Goal: Task Accomplishment & Management: Manage account settings

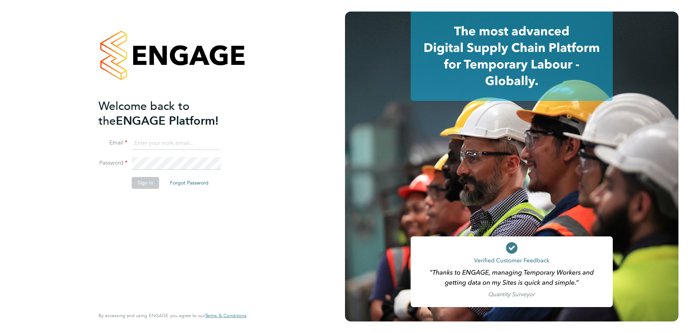
click at [148, 140] on input at bounding box center [176, 143] width 89 height 13
type input "[PERSON_NAME][EMAIL_ADDRESS][DOMAIN_NAME]"
click at [143, 183] on button "Sign In" at bounding box center [145, 183] width 27 height 12
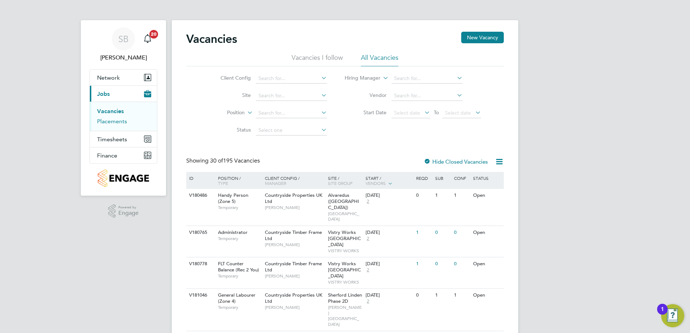
click at [111, 121] on link "Placements" at bounding box center [112, 121] width 30 height 7
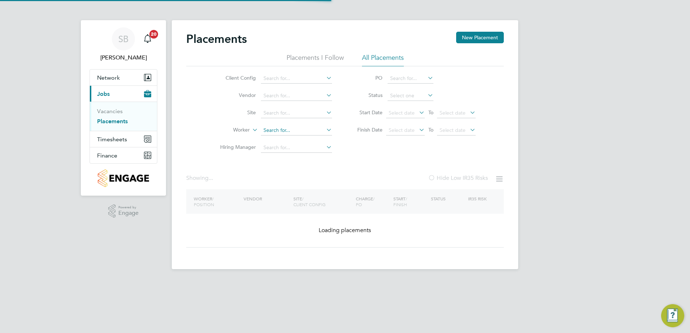
click at [274, 132] on input at bounding box center [296, 131] width 71 height 10
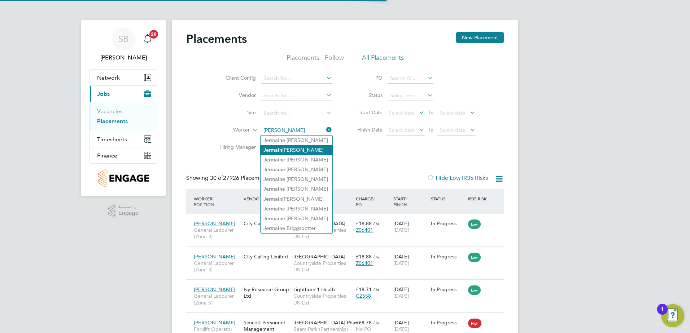
click at [301, 149] on li "Jermain Russell" at bounding box center [297, 150] width 72 height 10
type input "Jermain Russell"
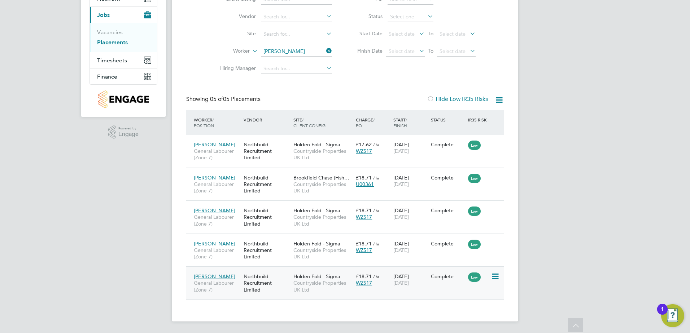
click at [285, 286] on div "Northbuild Recruitment Limited" at bounding box center [267, 283] width 50 height 27
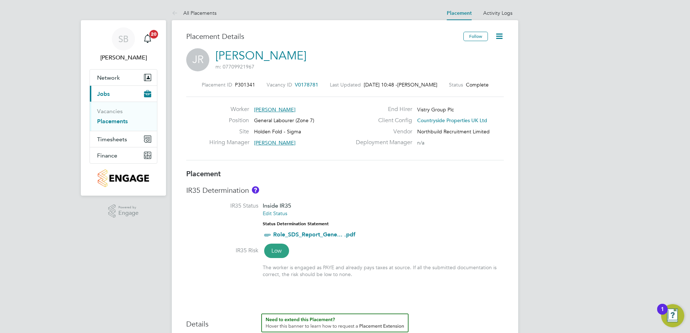
click at [498, 32] on icon at bounding box center [499, 36] width 9 height 9
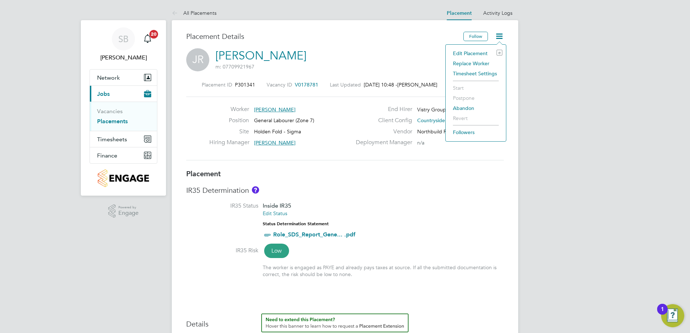
click at [468, 54] on li "Edit Placement e" at bounding box center [475, 53] width 53 height 10
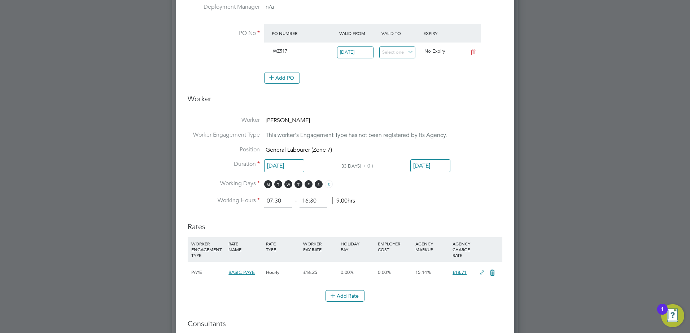
click at [424, 170] on input "12 Sep 2025" at bounding box center [430, 165] width 40 height 13
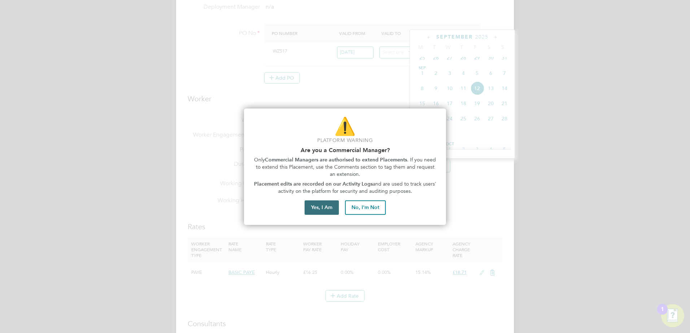
click at [320, 209] on button "Yes, I Am" at bounding box center [322, 208] width 34 height 14
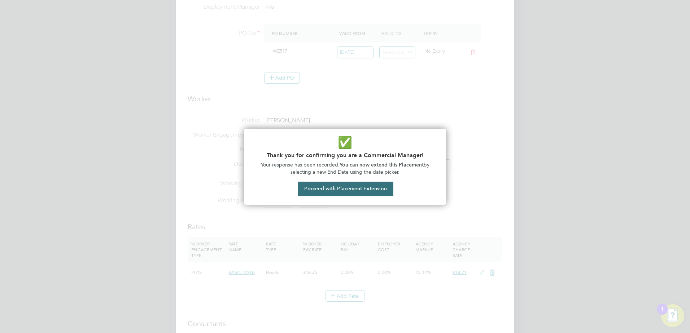
click at [352, 192] on button "Proceed with Placement Extension" at bounding box center [346, 189] width 96 height 14
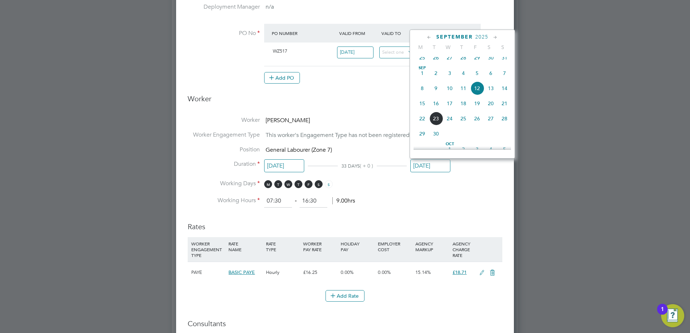
click at [494, 37] on icon at bounding box center [495, 38] width 7 height 8
click at [476, 123] on span "31" at bounding box center [477, 117] width 14 height 14
type input "31 Oct 2025"
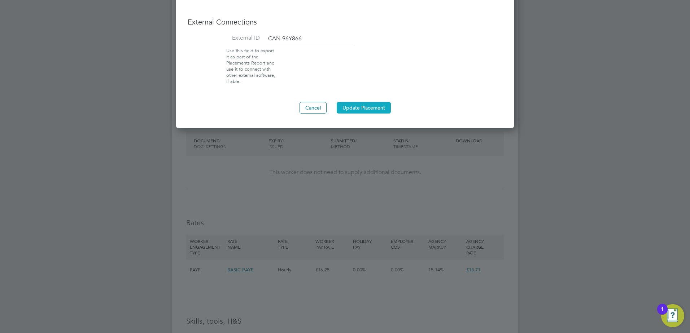
click at [360, 104] on button "Update Placement" at bounding box center [364, 108] width 54 height 12
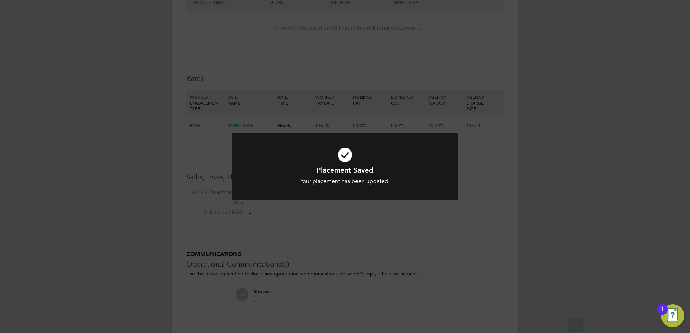
click at [371, 222] on div "Placement Saved Your placement has been updated. Cancel Okay" at bounding box center [345, 166] width 690 height 333
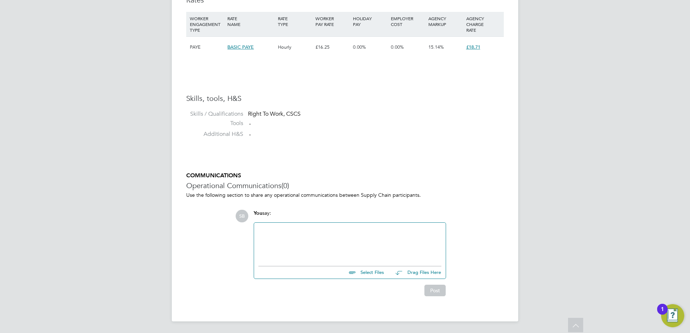
click at [275, 242] on div at bounding box center [349, 242] width 183 height 31
click at [438, 294] on button "Post" at bounding box center [434, 291] width 21 height 12
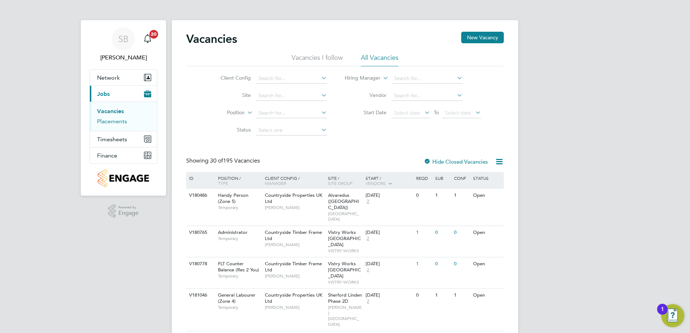
click at [113, 120] on link "Placements" at bounding box center [112, 121] width 30 height 7
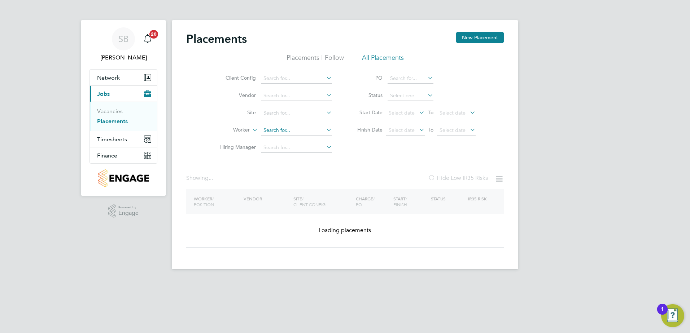
click at [266, 131] on input at bounding box center [296, 131] width 71 height 10
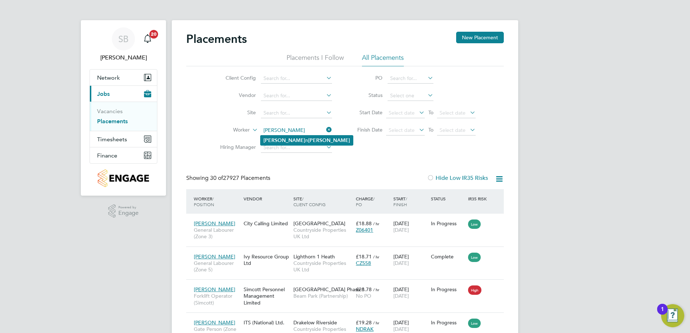
click at [279, 137] on li "Steve n Charnley" at bounding box center [307, 141] width 92 height 10
type input "Steven Charnley"
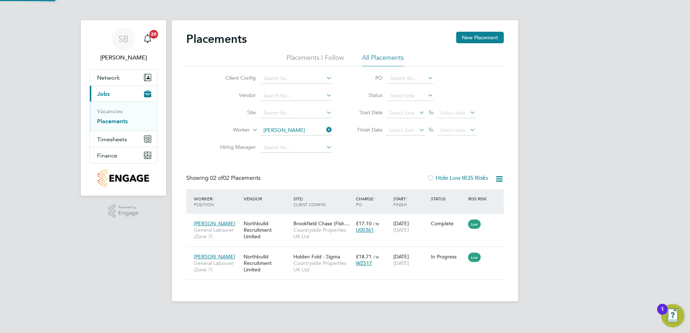
scroll to position [27, 63]
click at [262, 265] on div "Northbuild Recruitment Limited" at bounding box center [267, 263] width 50 height 27
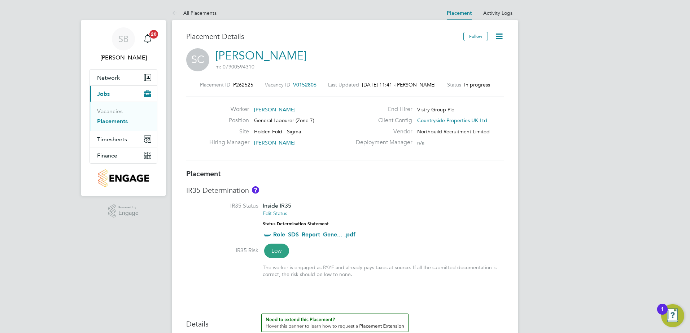
click at [501, 35] on icon at bounding box center [499, 36] width 9 height 9
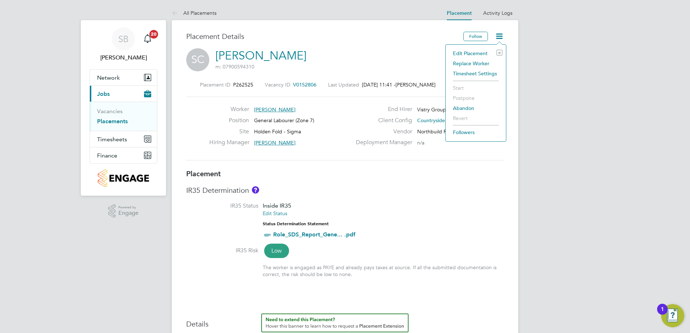
click at [471, 65] on li "Replace Worker" at bounding box center [475, 63] width 53 height 10
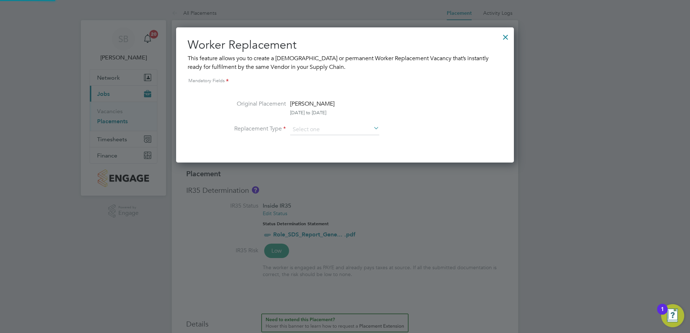
scroll to position [135, 338]
click at [307, 132] on input at bounding box center [334, 129] width 89 height 11
click at [309, 143] on li "Temporary" at bounding box center [335, 139] width 90 height 9
type input "Temporary"
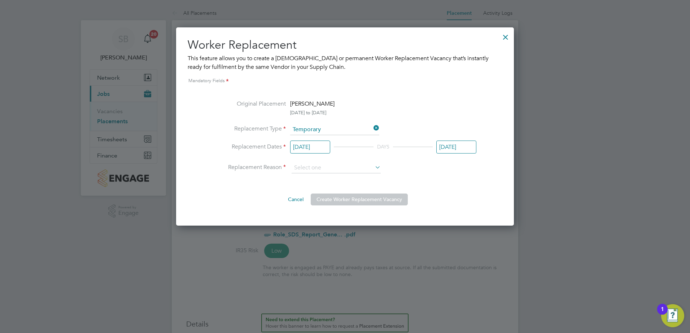
scroll to position [198, 338]
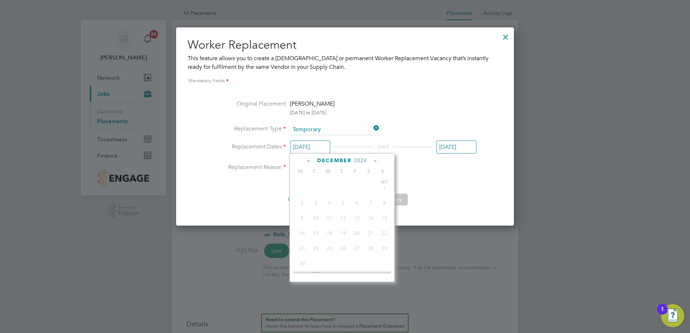
scroll to position [266, 0]
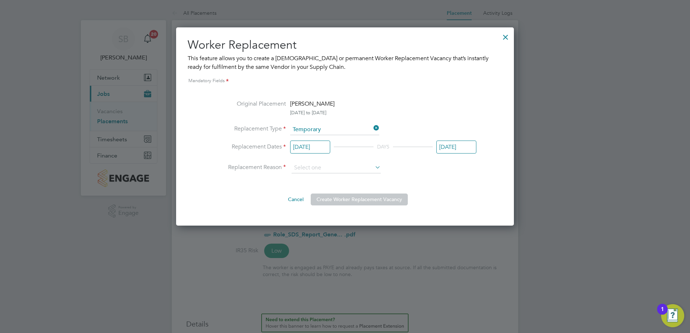
click at [304, 150] on input "[DATE]" at bounding box center [310, 147] width 40 height 13
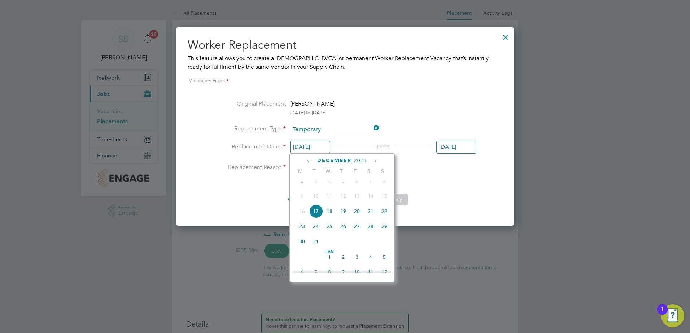
click at [373, 160] on icon at bounding box center [375, 161] width 7 height 8
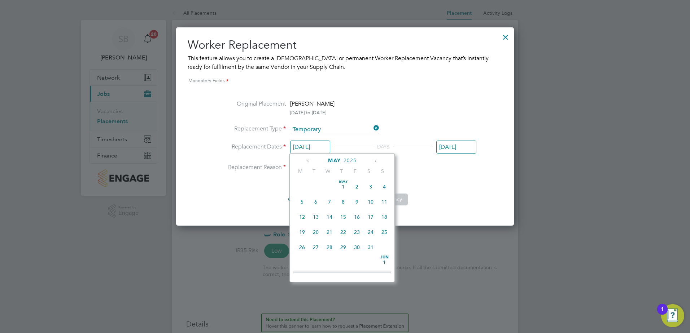
click at [373, 160] on icon at bounding box center [375, 161] width 7 height 8
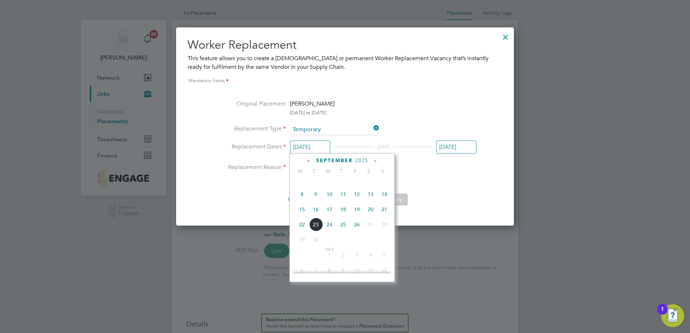
click at [305, 217] on span "15" at bounding box center [302, 210] width 14 height 14
type input "15 Sep 2025"
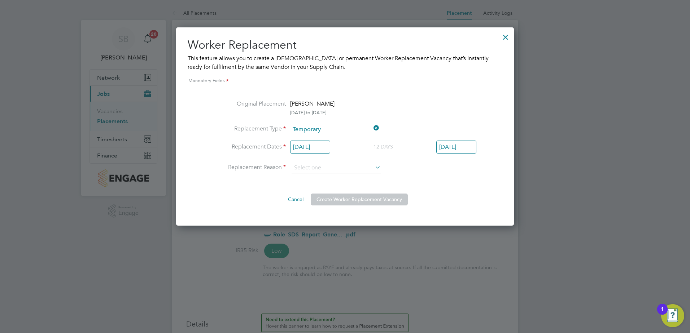
click at [436, 151] on div "15 Sep 2025 12 DAYS 26 Sep 2025" at bounding box center [383, 149] width 186 height 13
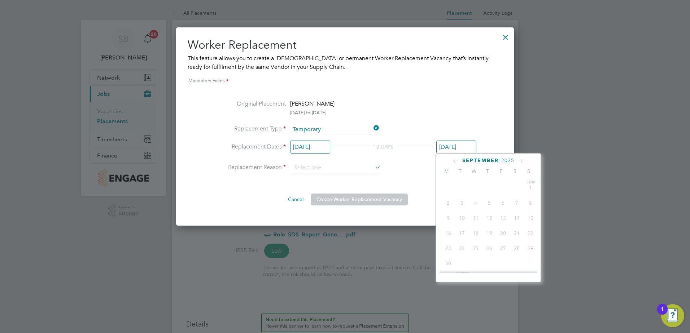
click at [440, 151] on input "[DATE]" at bounding box center [456, 147] width 40 height 13
click at [459, 201] on span "16" at bounding box center [462, 196] width 14 height 14
type input "16 Sep 2025"
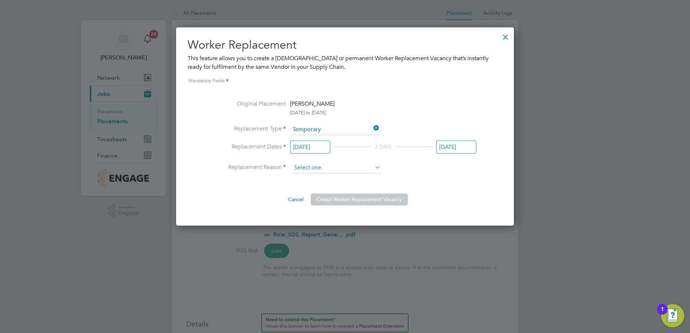
click at [316, 168] on input at bounding box center [336, 168] width 89 height 11
click at [316, 185] on li "Holiday" at bounding box center [336, 187] width 90 height 9
type input "Holiday"
click at [336, 197] on button "Create Worker Replacement Vacancy" at bounding box center [359, 200] width 97 height 12
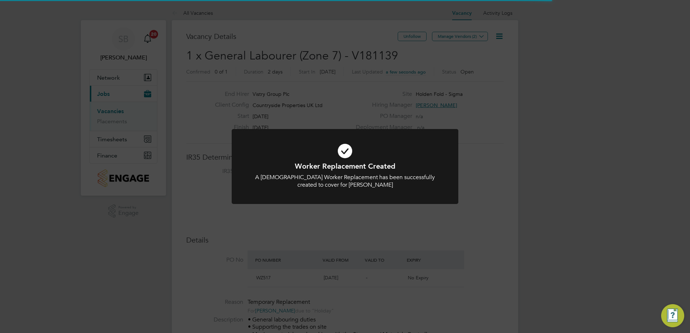
scroll to position [12, 68]
click at [332, 210] on div "Worker Replacement Created A [DEMOGRAPHIC_DATA] Worker Replacement has been suc…" at bounding box center [345, 171] width 227 height 84
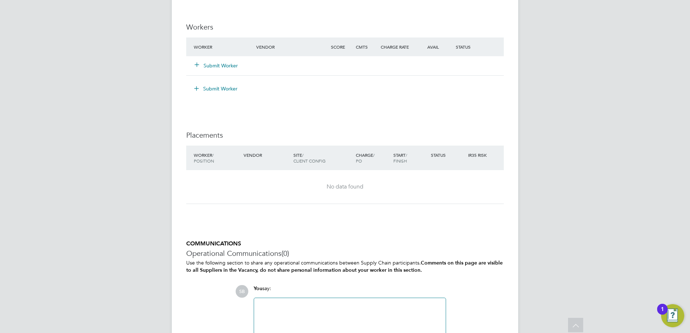
scroll to position [577, 0]
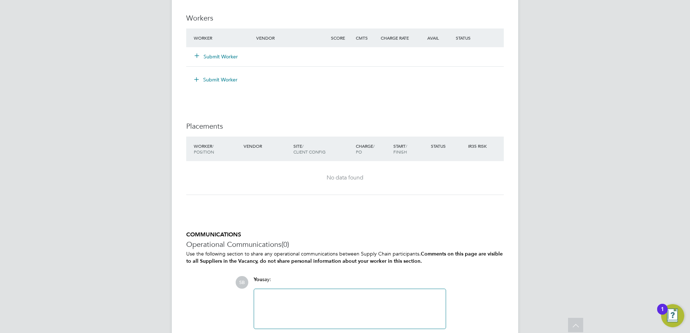
click at [287, 316] on div at bounding box center [349, 309] width 183 height 31
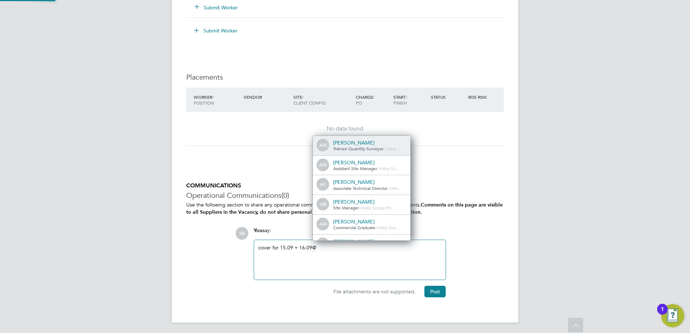
scroll to position [4, 4]
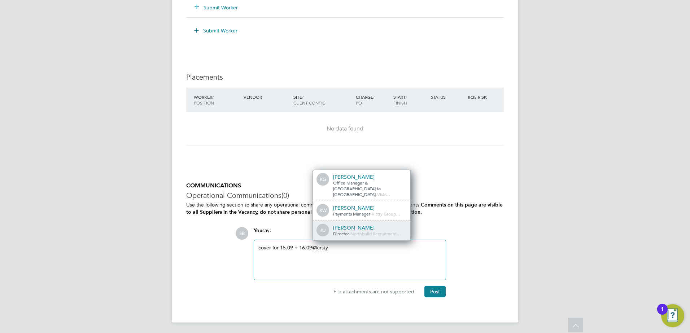
click at [363, 228] on div "[PERSON_NAME]" at bounding box center [369, 228] width 72 height 6
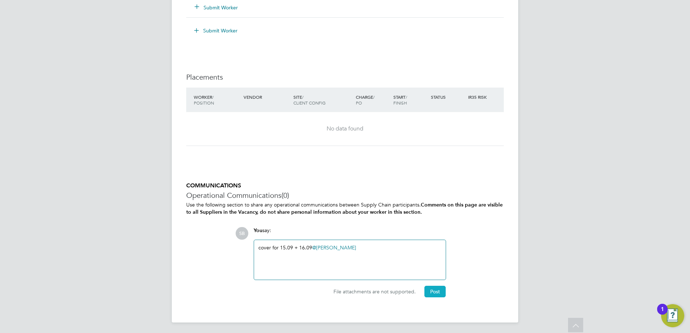
click at [433, 293] on button "Post" at bounding box center [434, 292] width 21 height 12
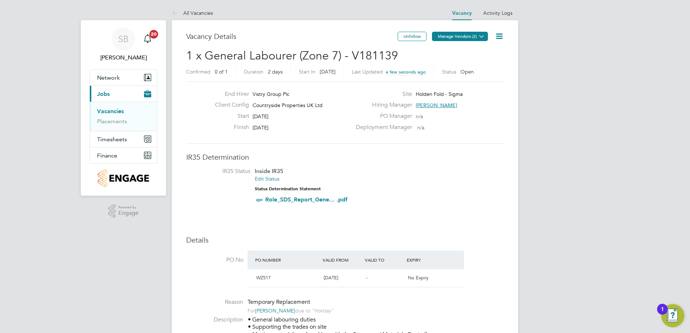
click at [453, 34] on button "Manage Vendors (2)" at bounding box center [460, 36] width 56 height 9
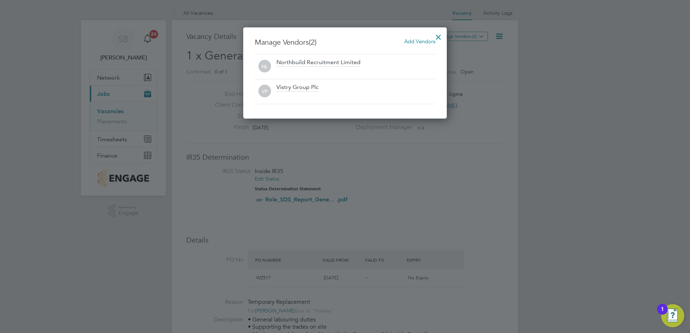
click at [481, 85] on div at bounding box center [345, 166] width 690 height 333
click at [102, 122] on div at bounding box center [345, 166] width 690 height 333
click at [103, 121] on div at bounding box center [345, 166] width 690 height 333
click at [438, 35] on div at bounding box center [438, 35] width 13 height 13
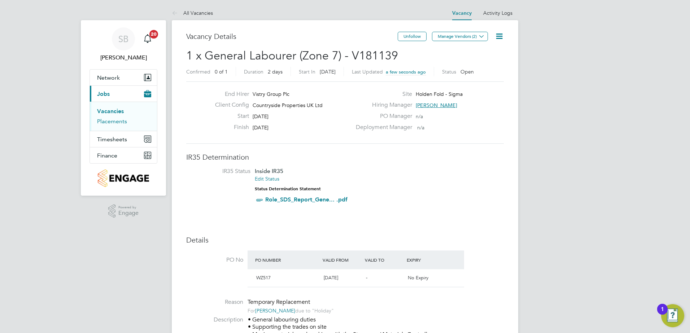
click at [110, 124] on link "Placements" at bounding box center [112, 121] width 30 height 7
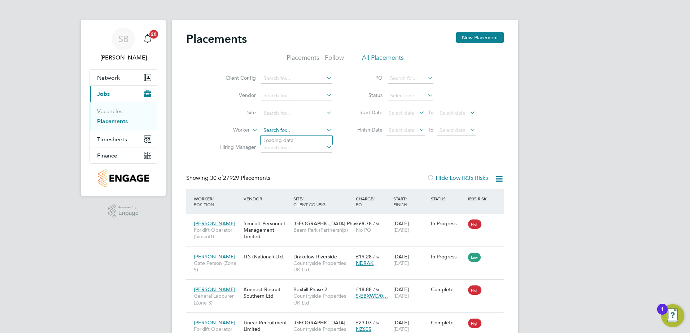
click at [275, 132] on input at bounding box center [296, 131] width 71 height 10
click at [296, 138] on li "Steven Charn ley" at bounding box center [297, 141] width 72 height 10
type input "[PERSON_NAME]"
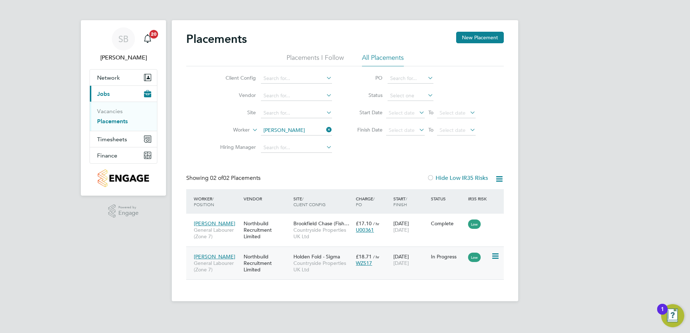
click at [266, 266] on div "Northbuild Recruitment Limited" at bounding box center [267, 263] width 50 height 27
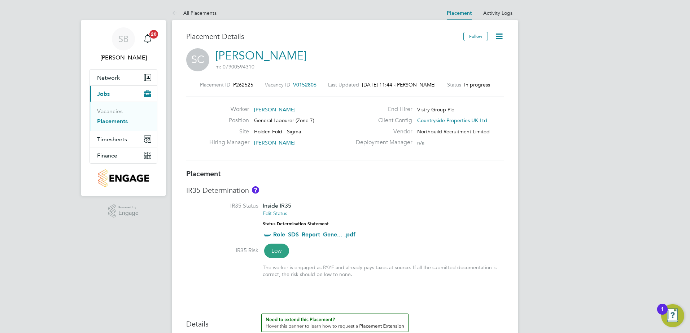
click at [498, 40] on icon at bounding box center [499, 36] width 9 height 9
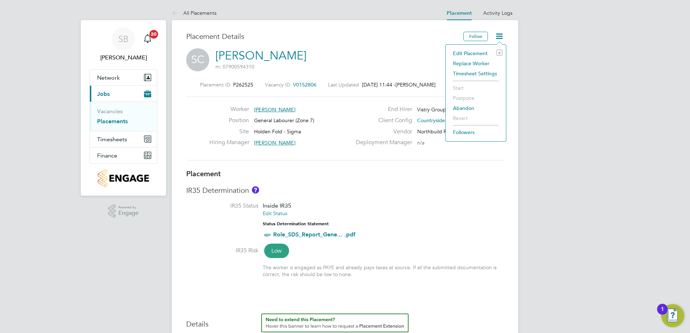
click at [482, 65] on li "Replace Worker" at bounding box center [475, 63] width 53 height 10
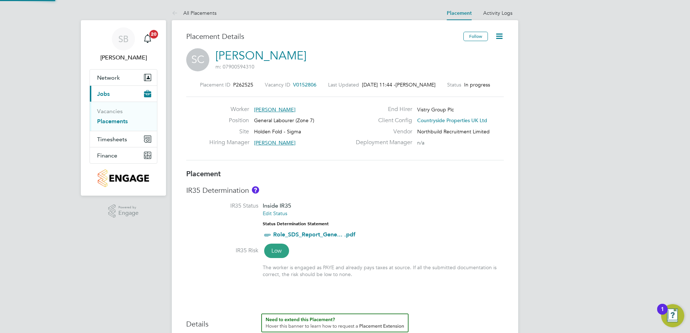
scroll to position [4, 4]
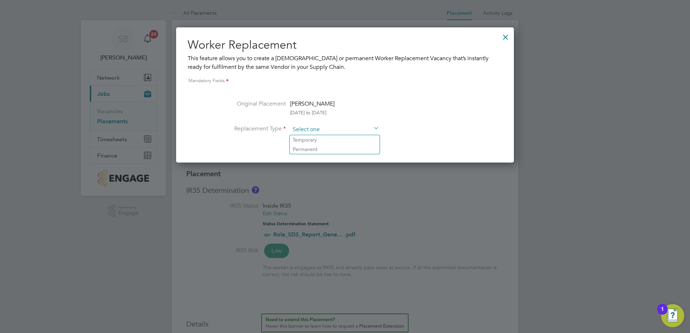
click at [314, 133] on input at bounding box center [334, 129] width 89 height 11
click at [309, 143] on li "Temporary" at bounding box center [335, 139] width 90 height 9
type input "Temporary"
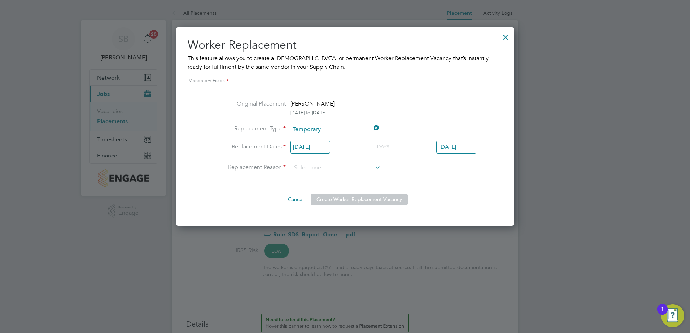
click at [309, 148] on input "[DATE]" at bounding box center [310, 147] width 40 height 13
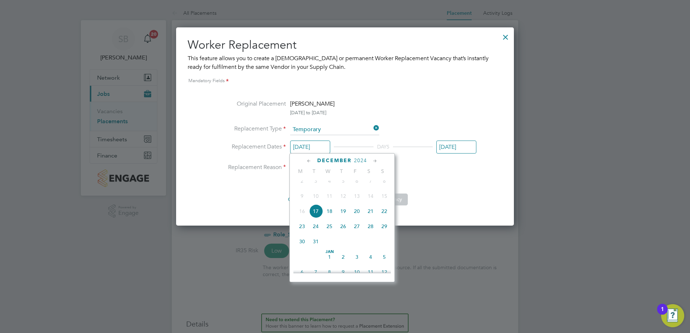
click at [374, 161] on icon at bounding box center [375, 161] width 7 height 8
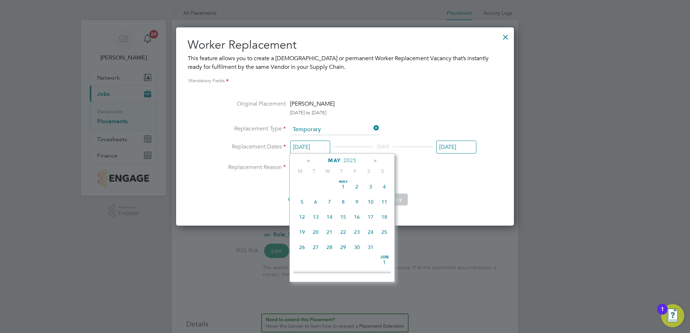
click at [374, 161] on icon at bounding box center [375, 161] width 7 height 8
click at [329, 217] on span "17" at bounding box center [330, 210] width 14 height 14
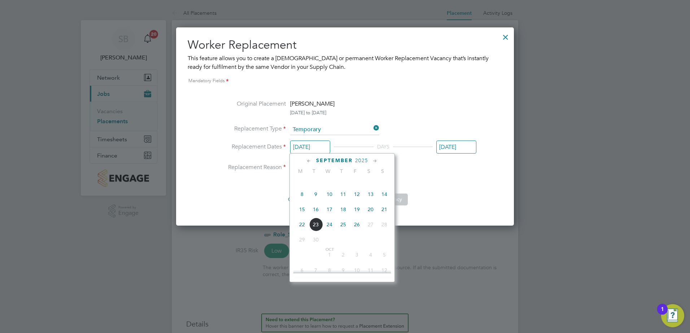
type input "[DATE]"
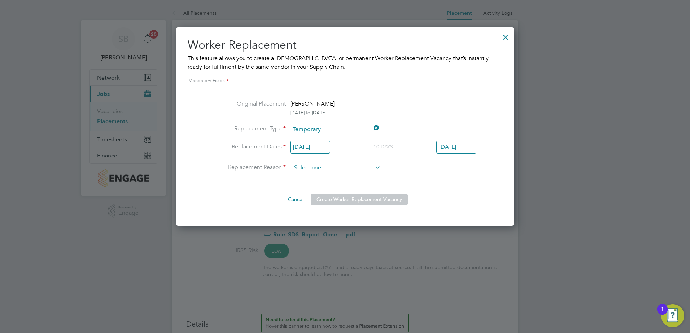
click at [304, 166] on input at bounding box center [336, 168] width 89 height 11
click at [306, 186] on li "Holiday" at bounding box center [336, 187] width 90 height 9
type input "Holiday"
click at [333, 202] on button "Create Worker Replacement Vacancy" at bounding box center [359, 200] width 97 height 12
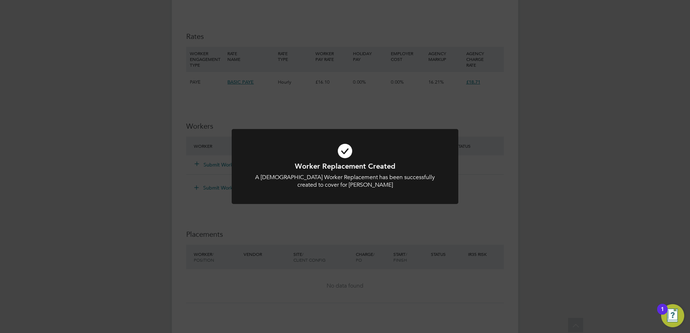
click at [325, 213] on div "Worker Replacement Created A [DEMOGRAPHIC_DATA] Worker Replacement has been suc…" at bounding box center [345, 171] width 227 height 84
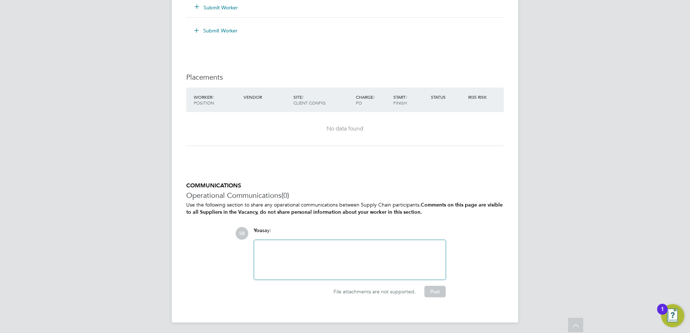
click at [302, 246] on div at bounding box center [349, 260] width 183 height 31
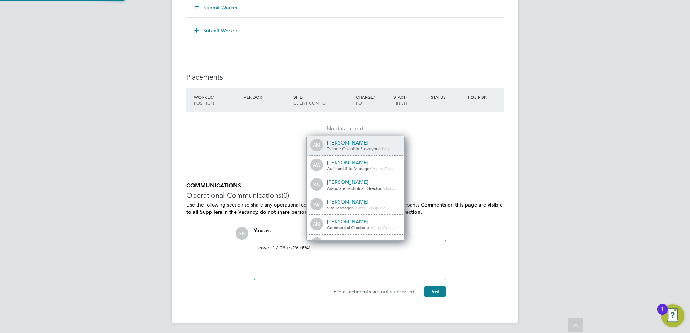
scroll to position [6, 73]
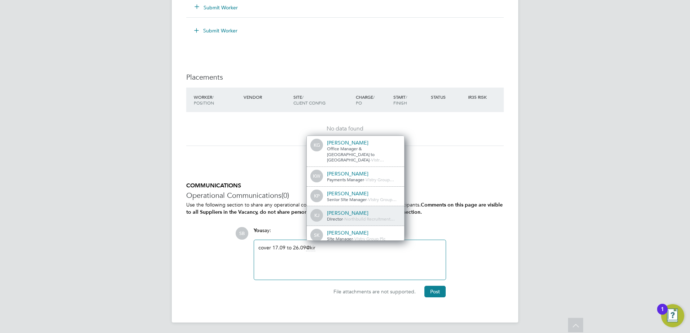
click at [344, 216] on span "-" at bounding box center [343, 219] width 1 height 6
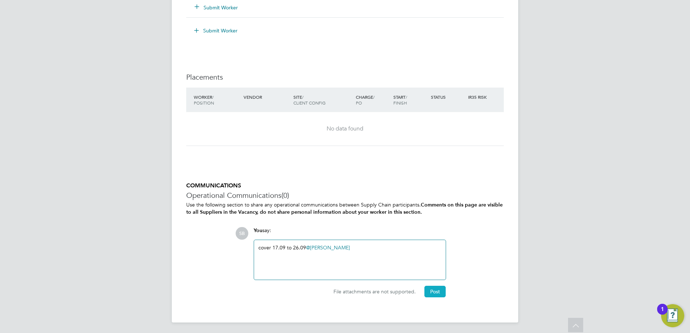
click at [430, 289] on button "Post" at bounding box center [434, 292] width 21 height 12
